Goal: Find specific page/section: Find specific page/section

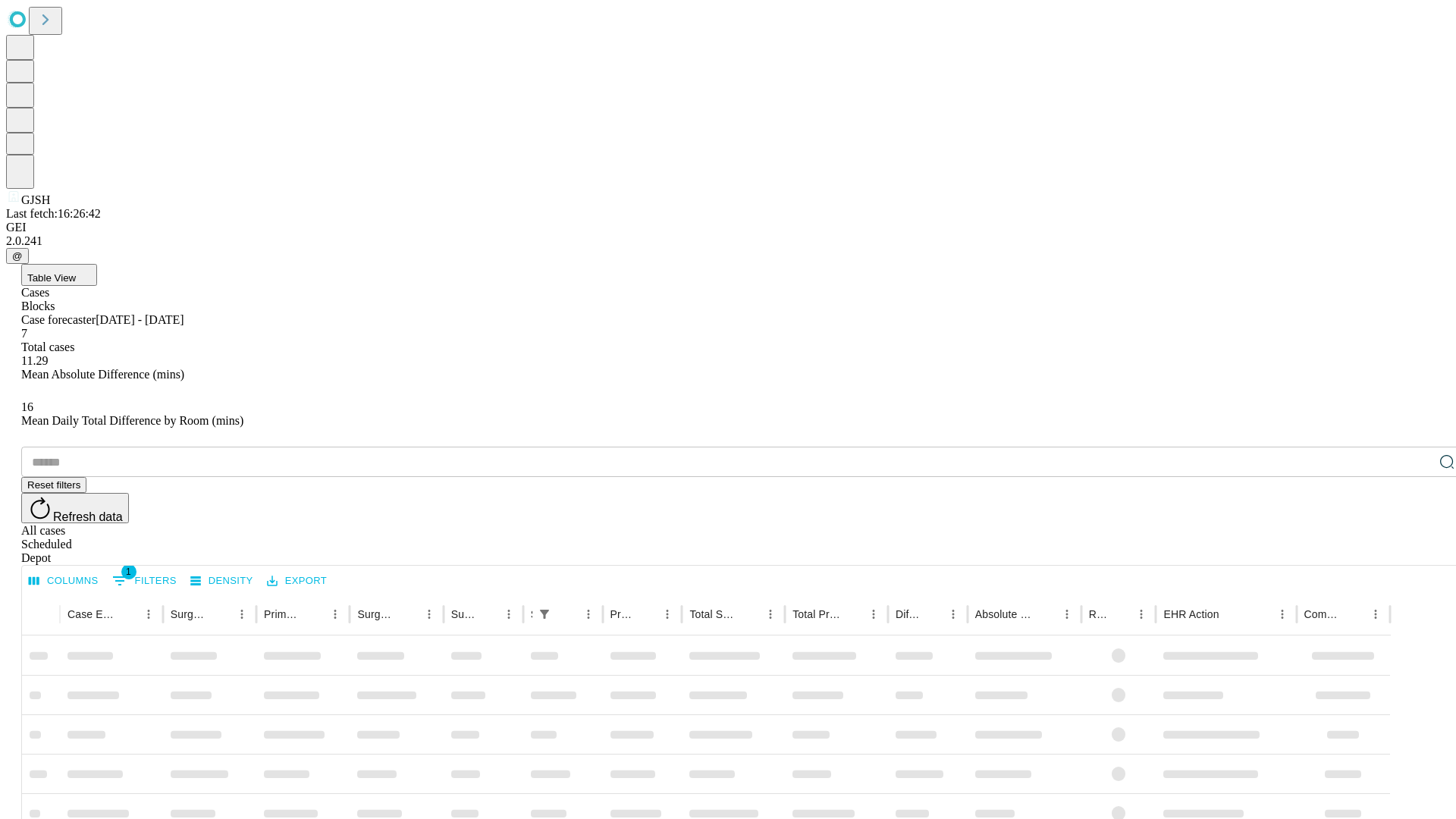
click at [1417, 551] on div "Depot" at bounding box center [744, 557] width 1444 height 14
